Goal: Transaction & Acquisition: Purchase product/service

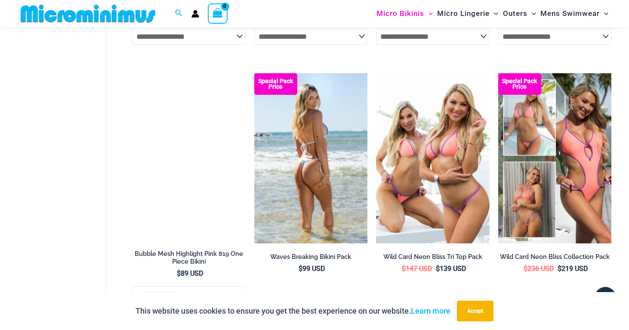
scroll to position [1516, 0]
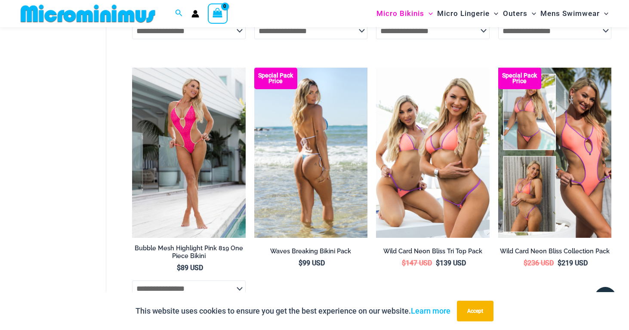
click at [318, 144] on img at bounding box center [310, 153] width 113 height 170
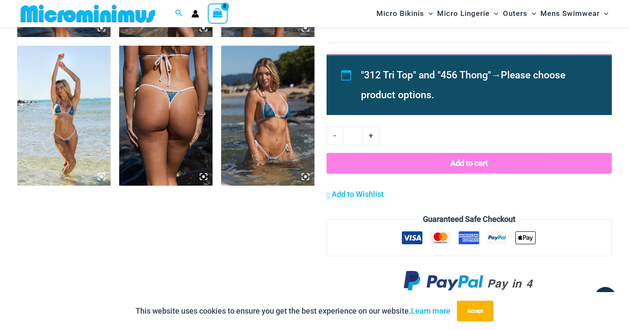
scroll to position [786, 0]
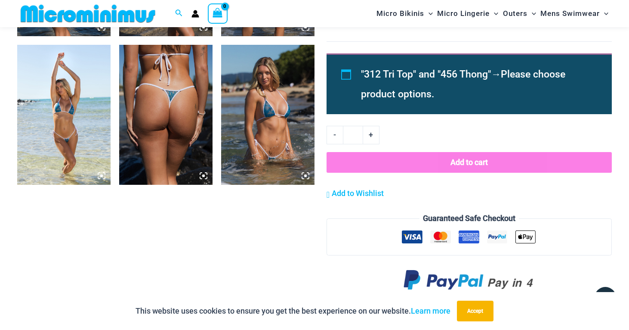
click at [272, 109] on img at bounding box center [267, 115] width 93 height 140
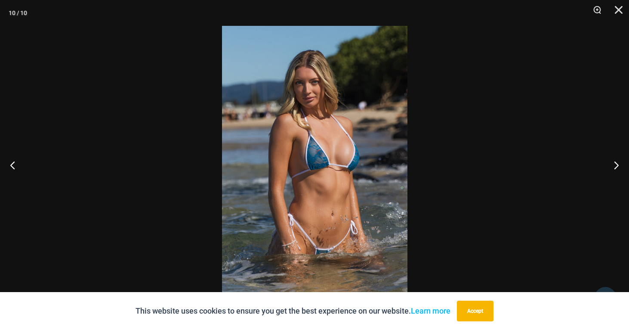
click at [326, 164] on img at bounding box center [314, 165] width 185 height 278
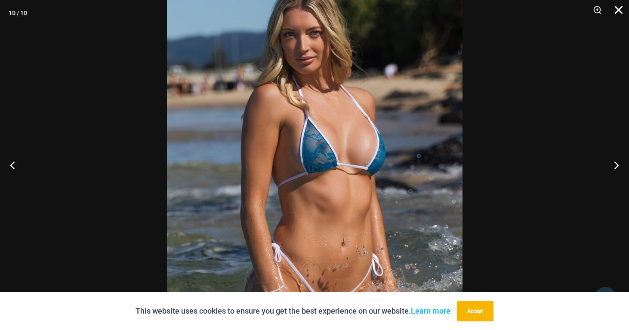
click at [623, 10] on button "Close" at bounding box center [616, 13] width 22 height 26
